Goal: Check status: Check status

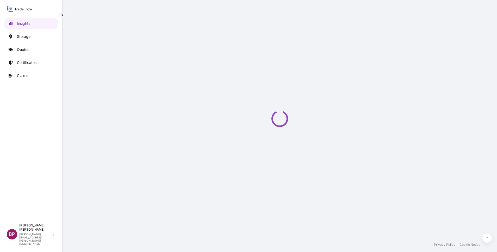
select select "2025"
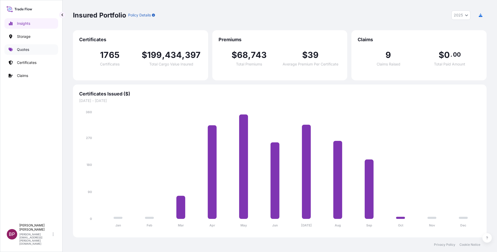
click at [28, 51] on p "Quotes" at bounding box center [23, 49] width 12 height 5
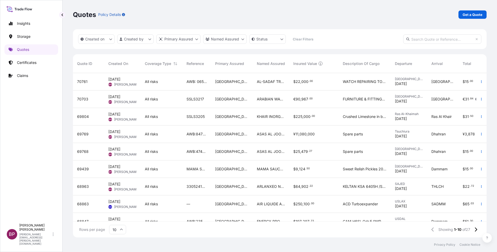
click at [201, 85] on div "AWB: 065-49716623 SSLS3219" at bounding box center [196, 81] width 29 height 17
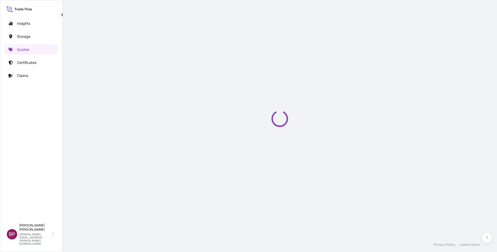
select select "Road / Inland"
select select "Air"
select select "Road / Inland"
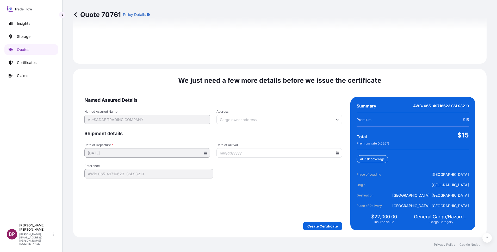
scroll to position [772, 0]
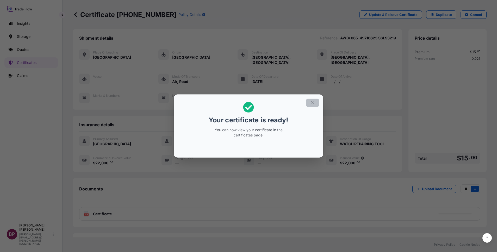
click at [315, 102] on button "button" at bounding box center [312, 102] width 13 height 8
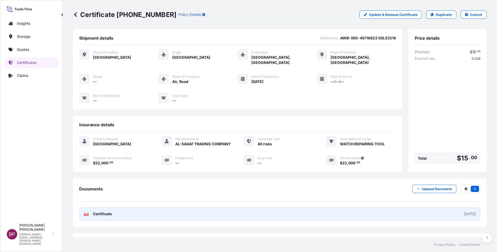
click at [110, 215] on span "Certificate" at bounding box center [102, 213] width 19 height 5
